Goal: Task Accomplishment & Management: Manage account settings

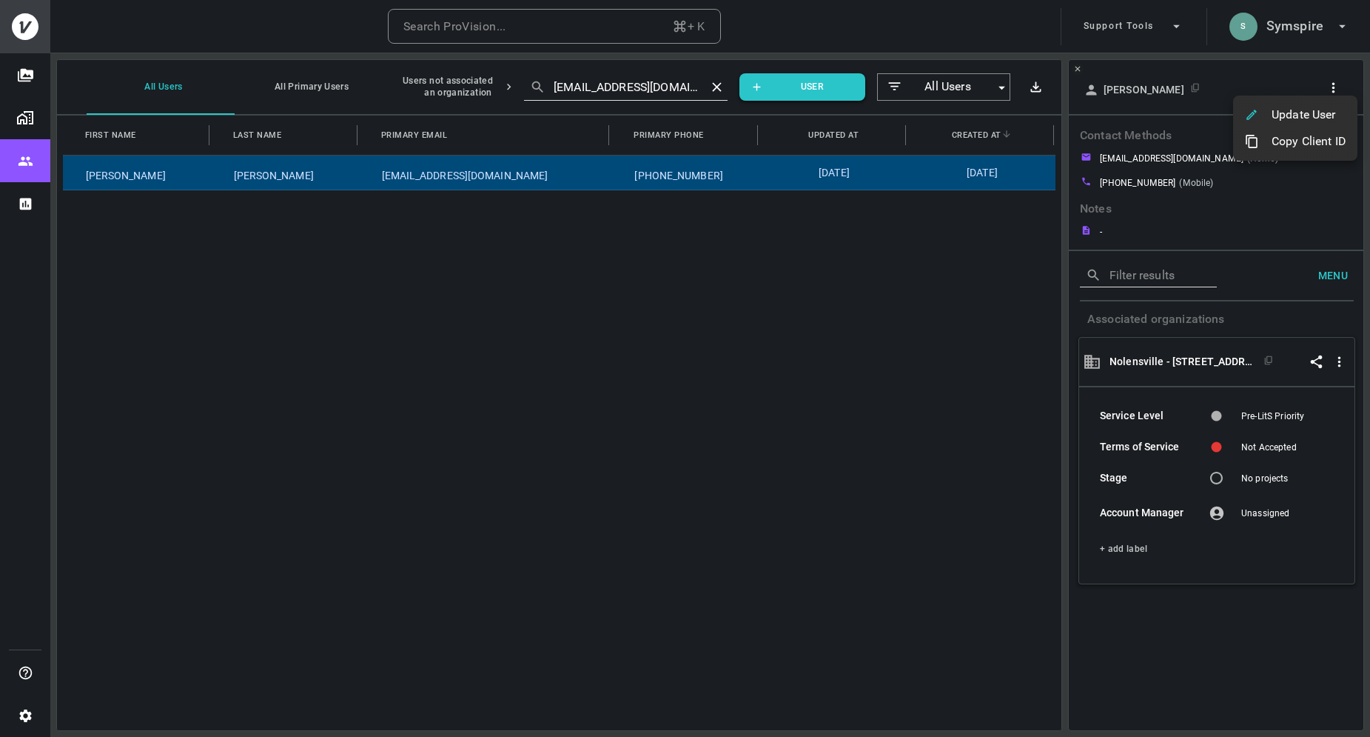
click at [1308, 33] on div at bounding box center [685, 368] width 1370 height 737
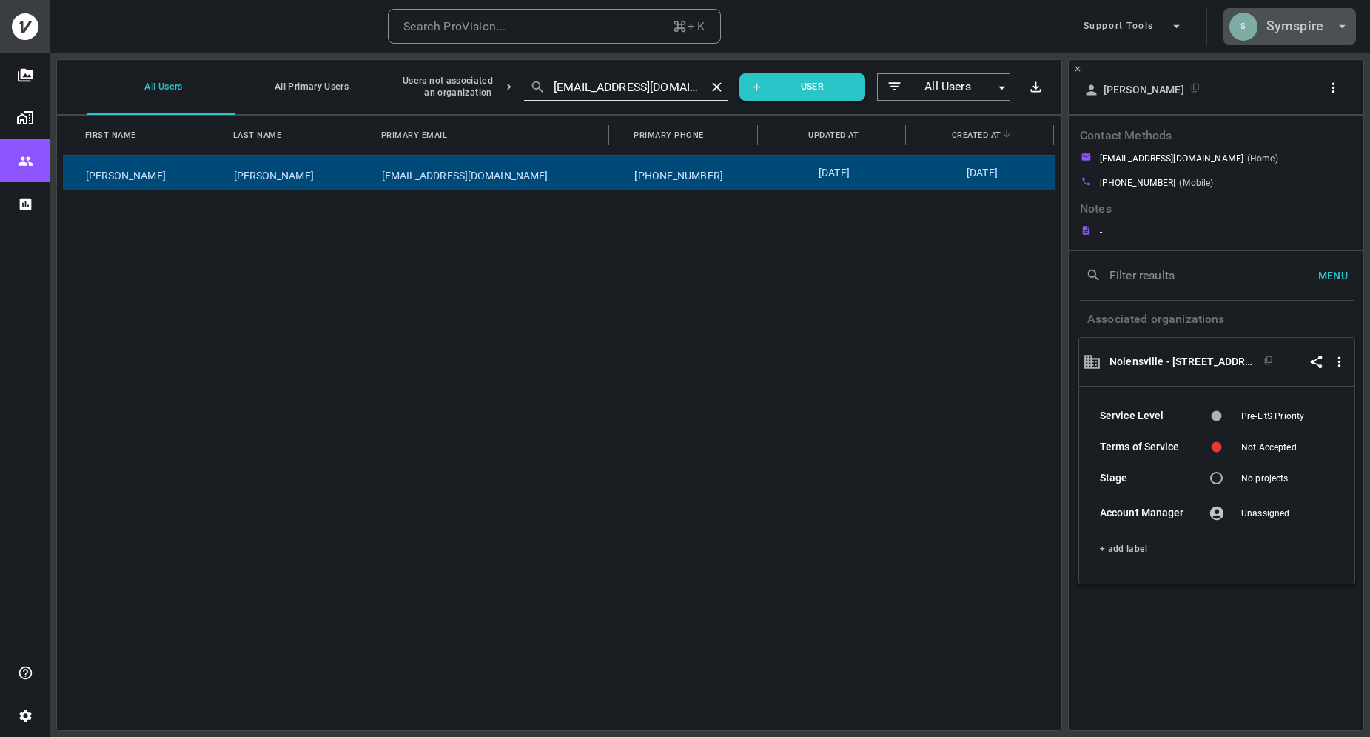
click at [1299, 29] on h6 "Symspire" at bounding box center [1295, 26] width 57 height 21
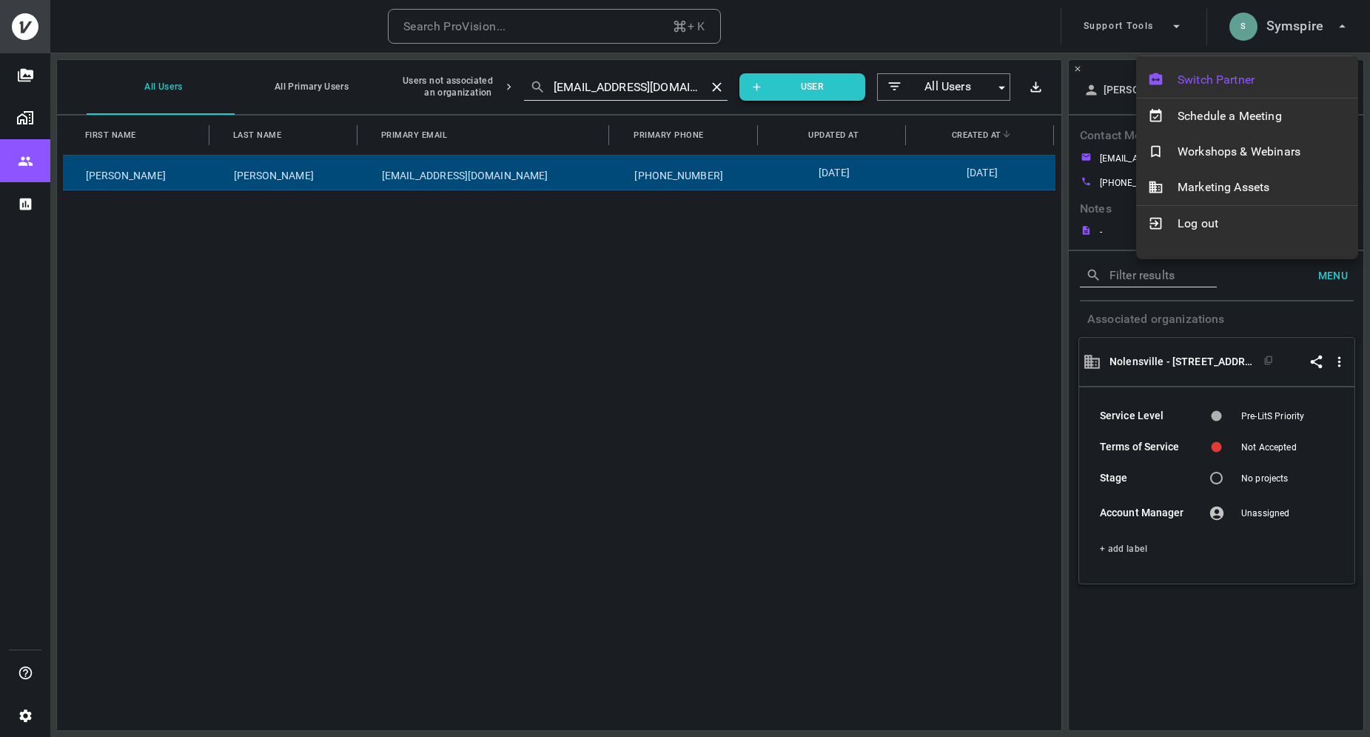
click at [1237, 75] on span "Switch Partner" at bounding box center [1262, 80] width 169 height 18
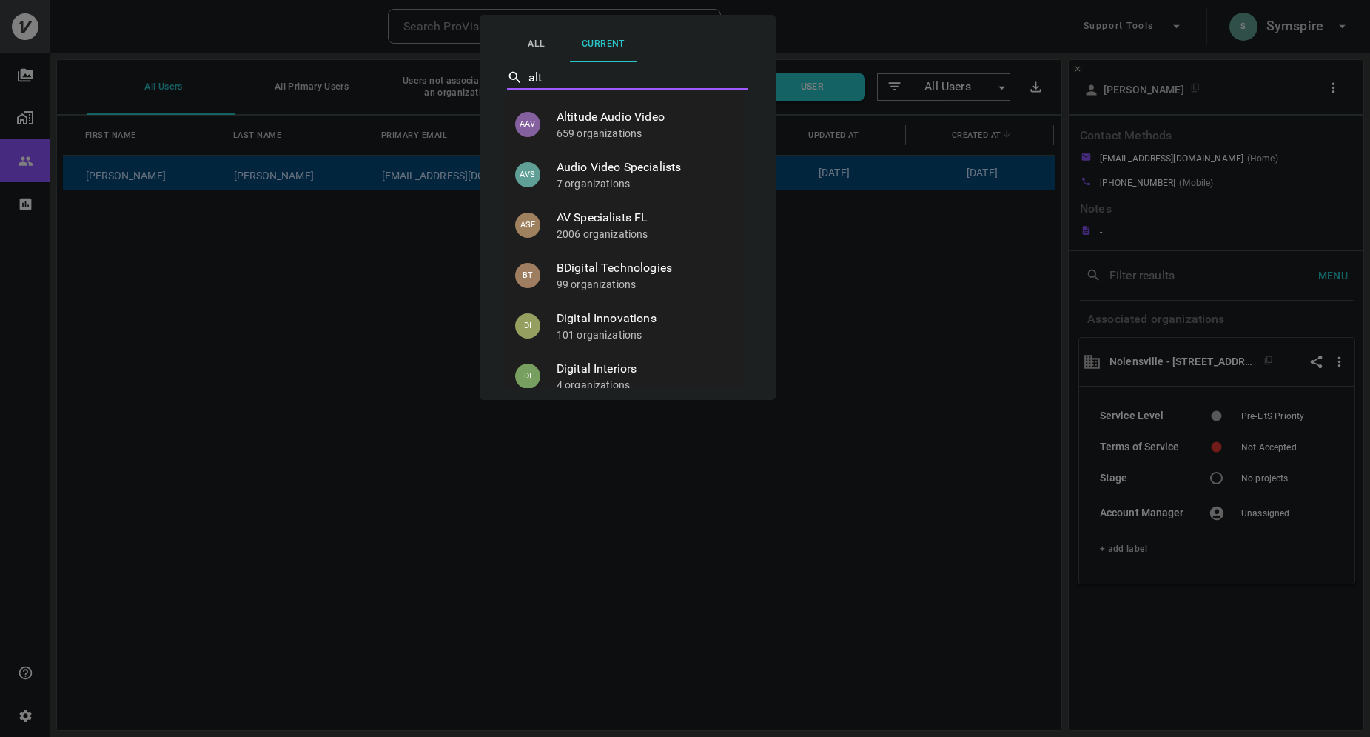
type input "alti"
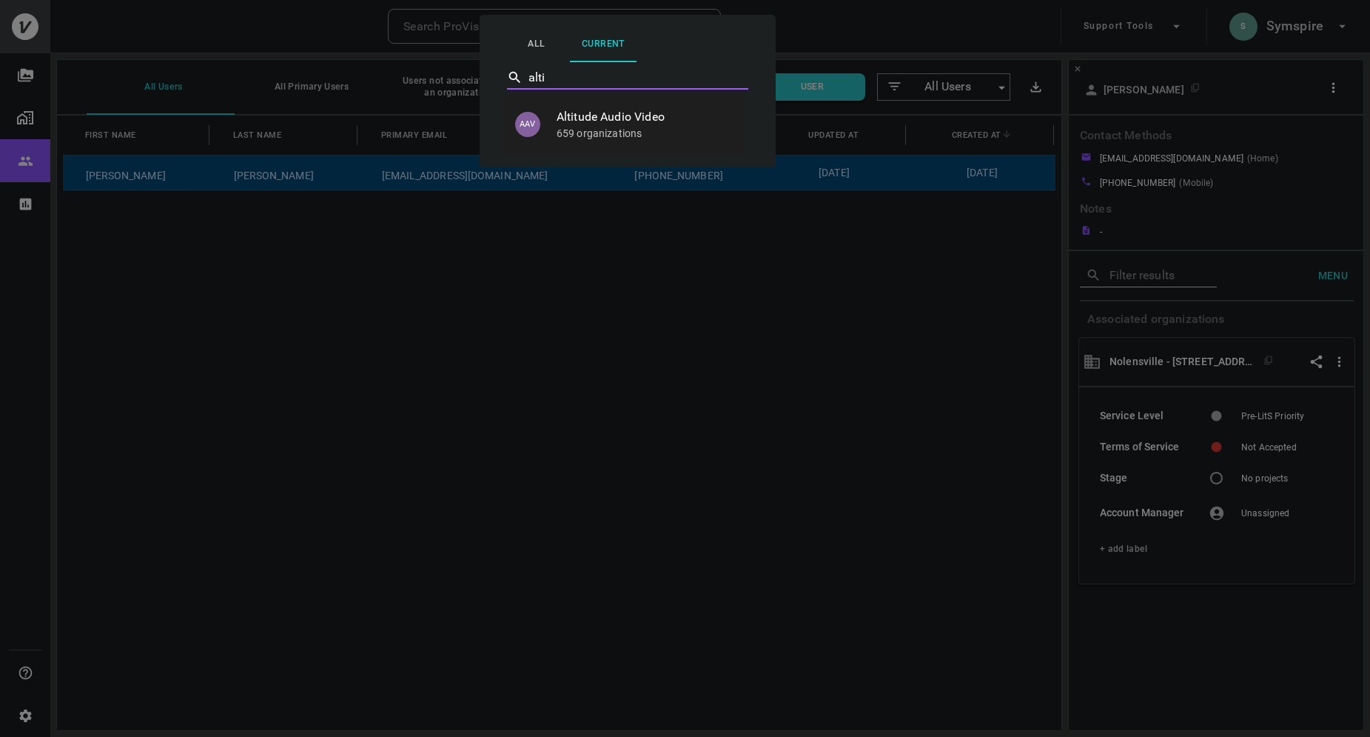
click at [601, 124] on span "Altitude Audio Video" at bounding box center [645, 117] width 176 height 18
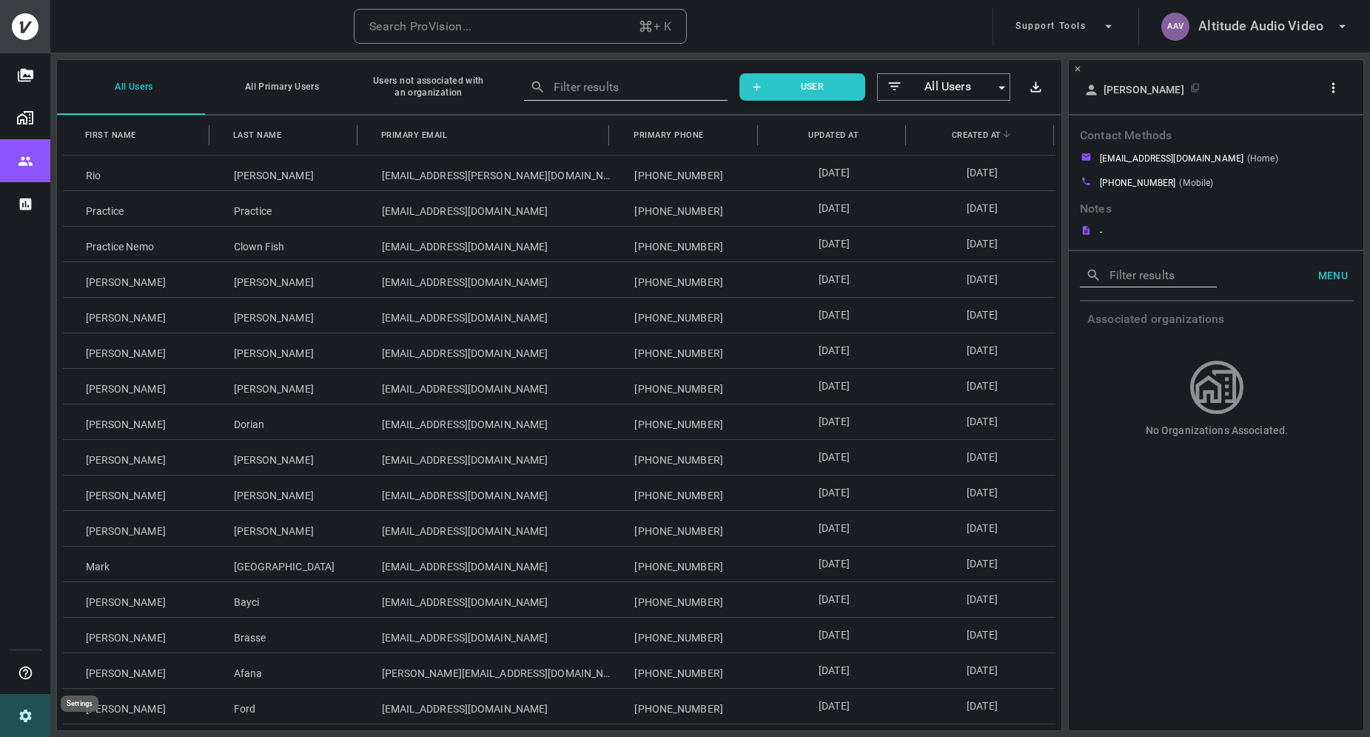
click at [29, 729] on button "Settings" at bounding box center [25, 715] width 50 height 43
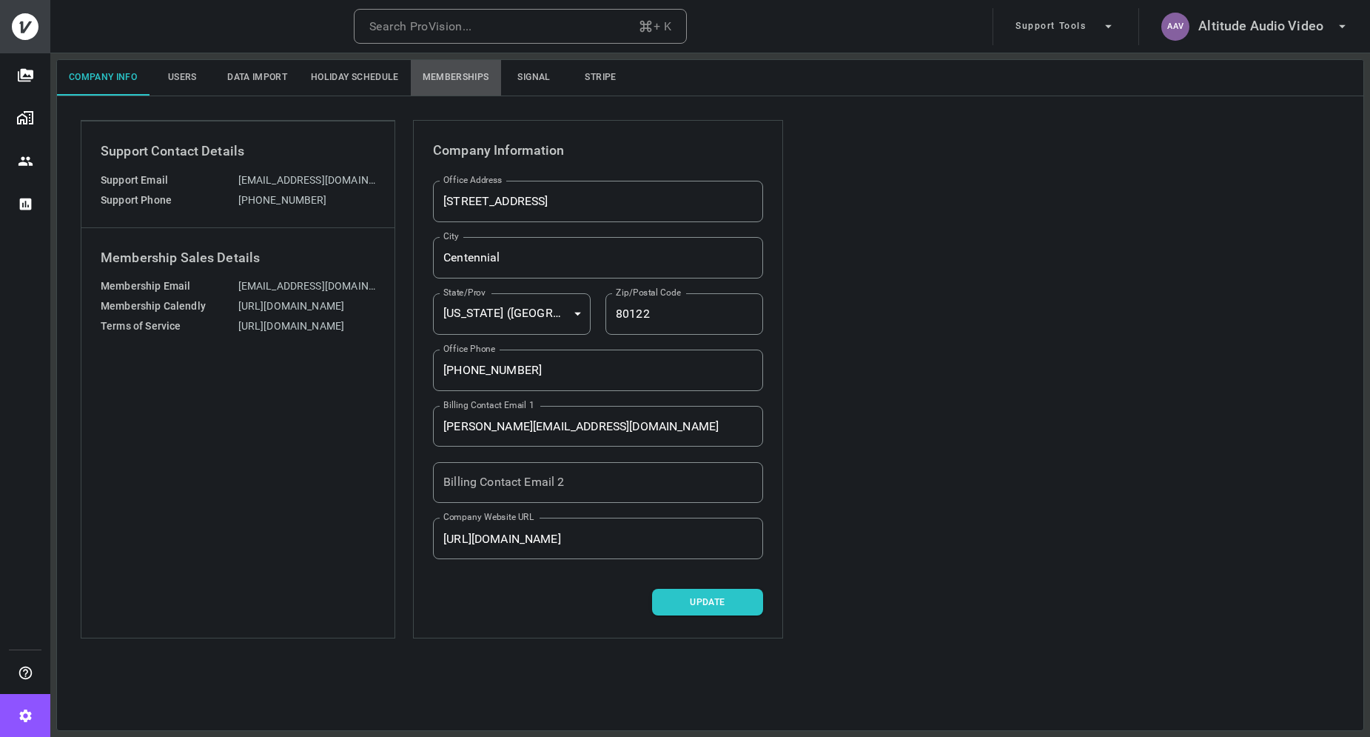
click at [457, 74] on button "Memberships" at bounding box center [456, 78] width 90 height 36
